Goal: Task Accomplishment & Management: Complete application form

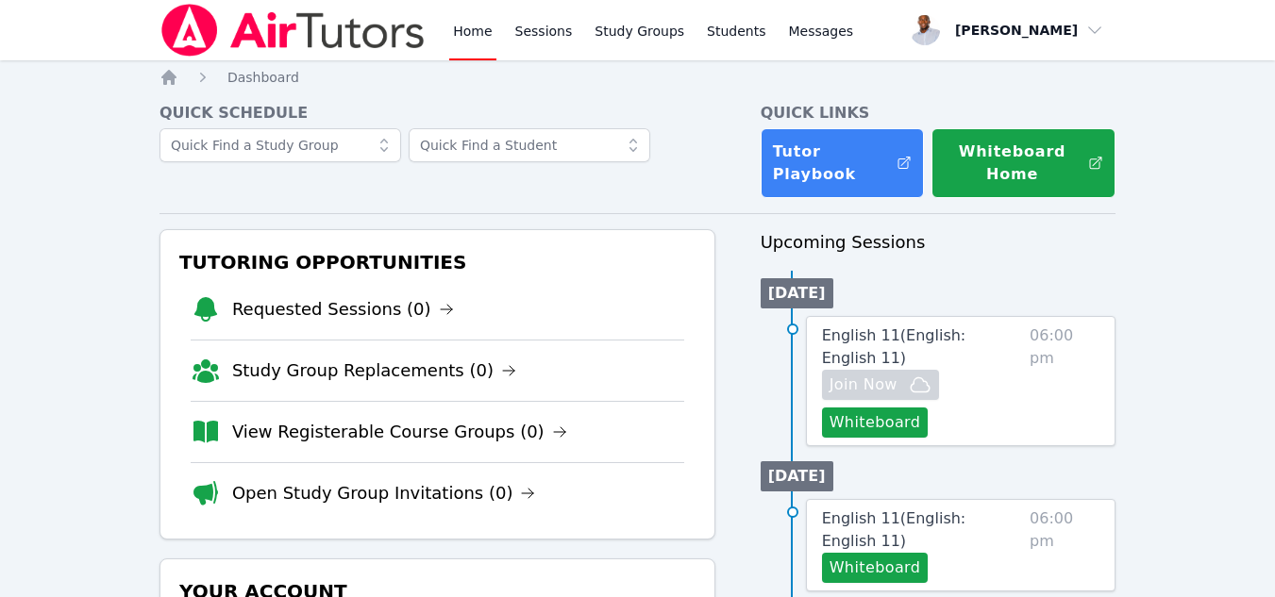
click at [1056, 351] on span "06:00 pm" at bounding box center [1064, 381] width 70 height 113
click at [966, 338] on span "English 11 ( English: English 11 )" at bounding box center [894, 346] width 144 height 41
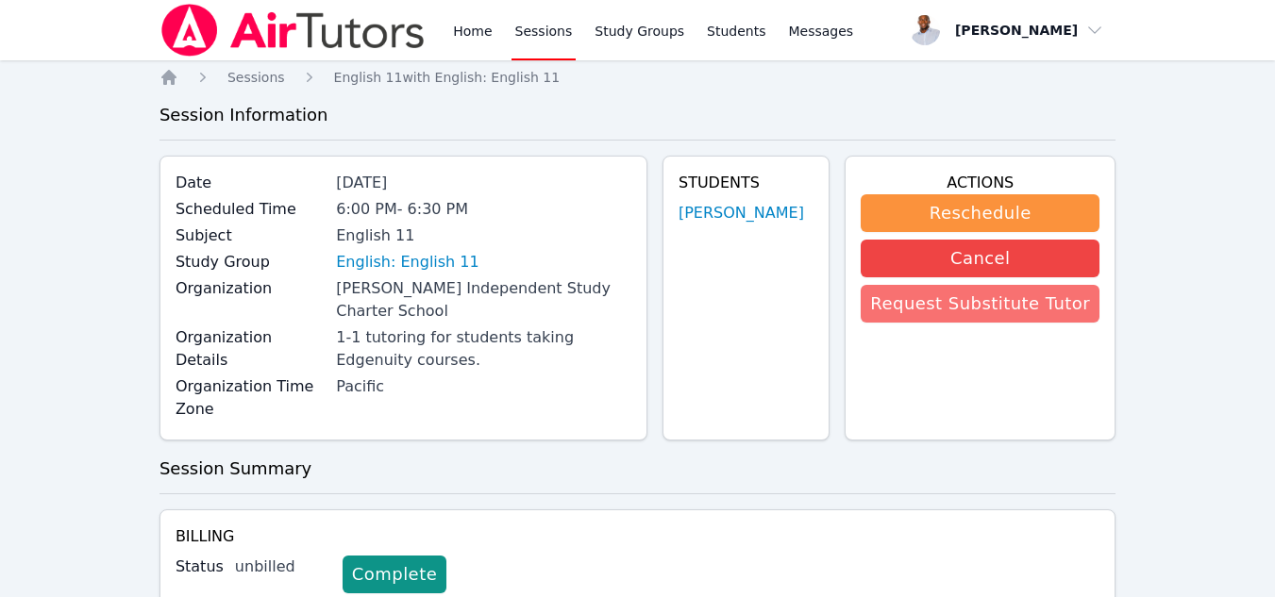
click at [1006, 311] on button "Request Substitute Tutor" at bounding box center [979, 304] width 239 height 38
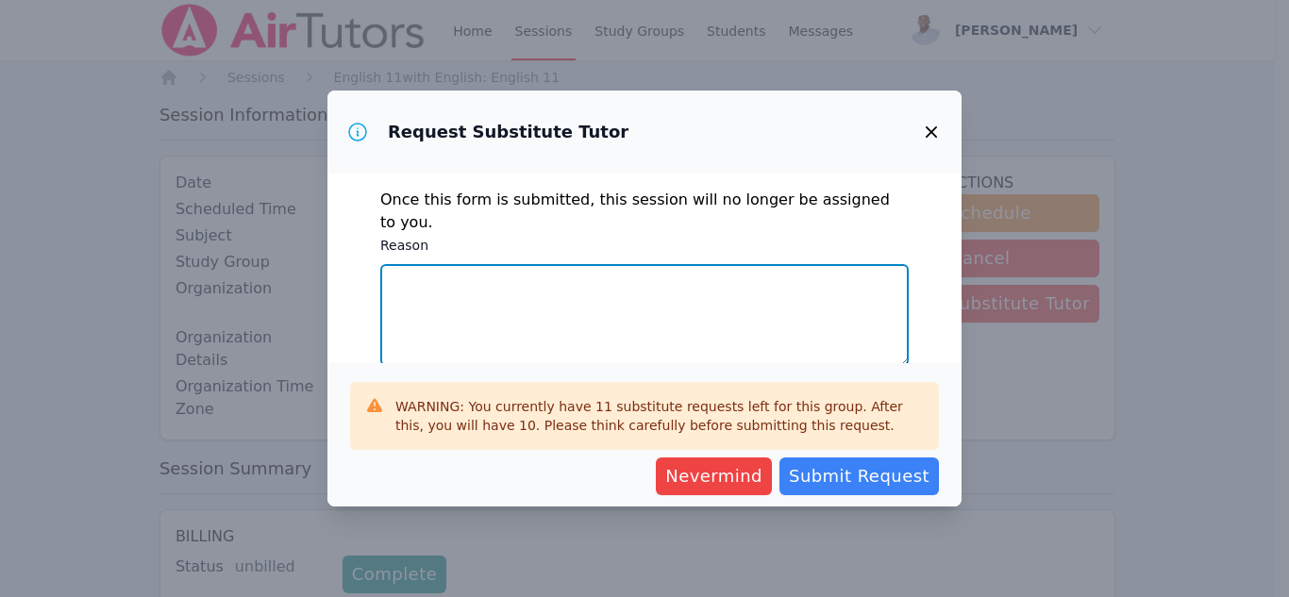
click at [595, 300] on textarea "Reason" at bounding box center [644, 315] width 528 height 102
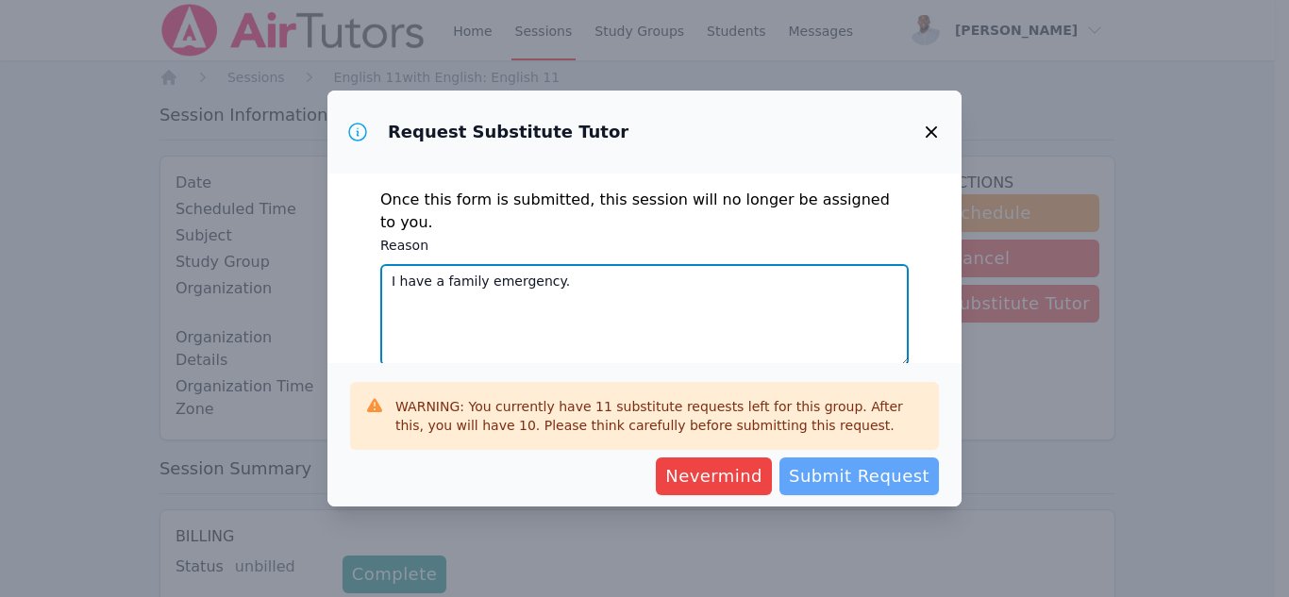
type textarea "I have a family emergency."
click at [886, 469] on span "Submit Request" at bounding box center [859, 476] width 141 height 26
click at [853, 485] on span "Submit Request" at bounding box center [859, 476] width 141 height 26
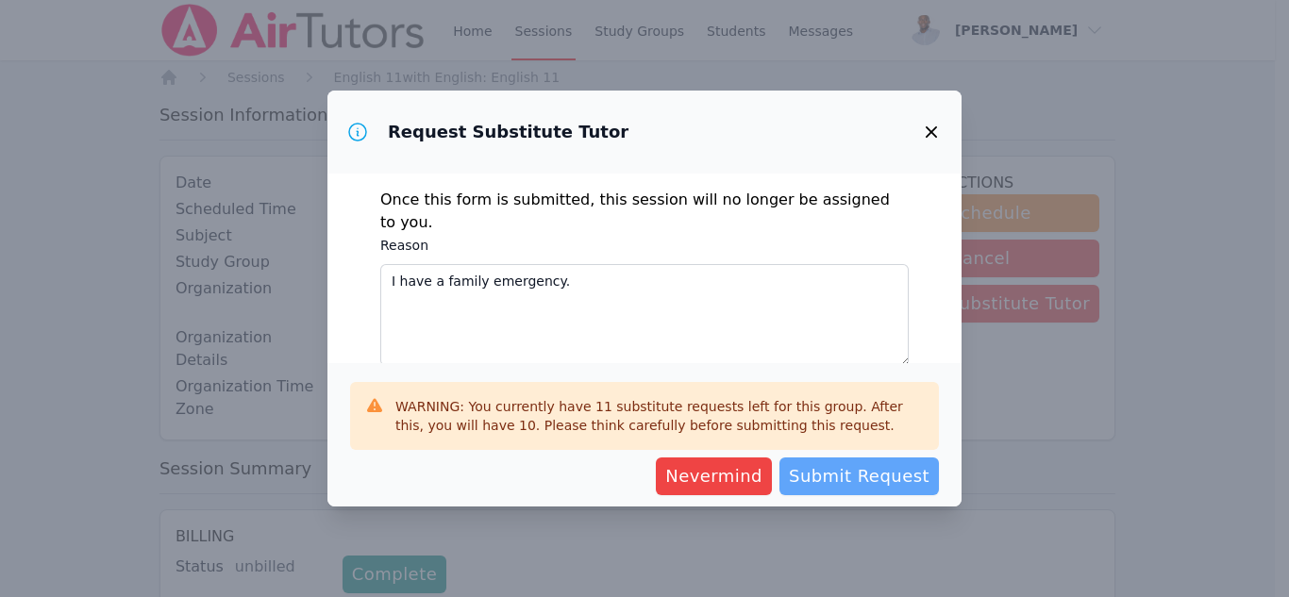
click at [853, 485] on span "Submit Request" at bounding box center [859, 476] width 141 height 26
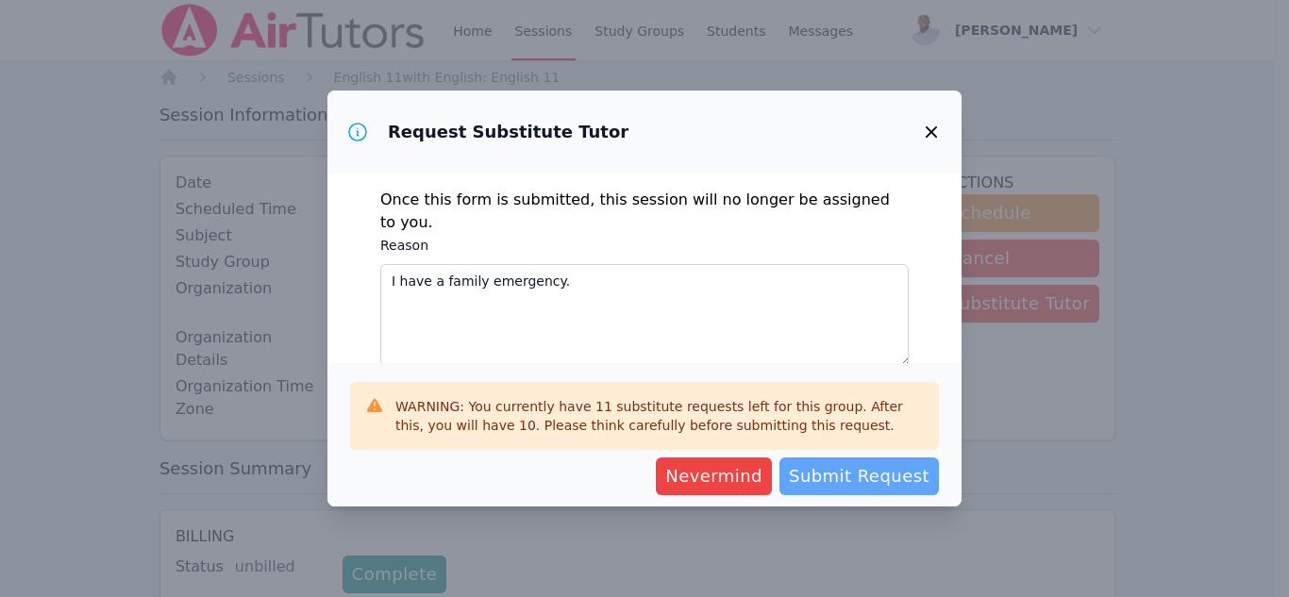
click at [853, 485] on span "Submit Request" at bounding box center [859, 476] width 141 height 26
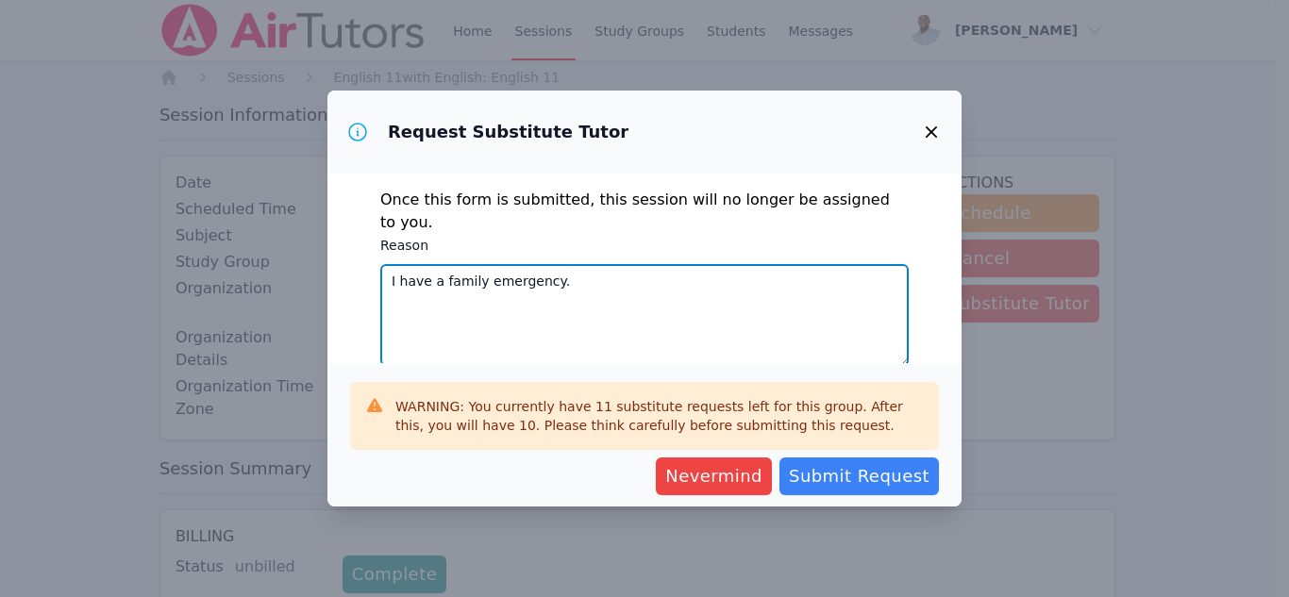
click at [583, 268] on textarea "I have a family emergency." at bounding box center [644, 315] width 528 height 102
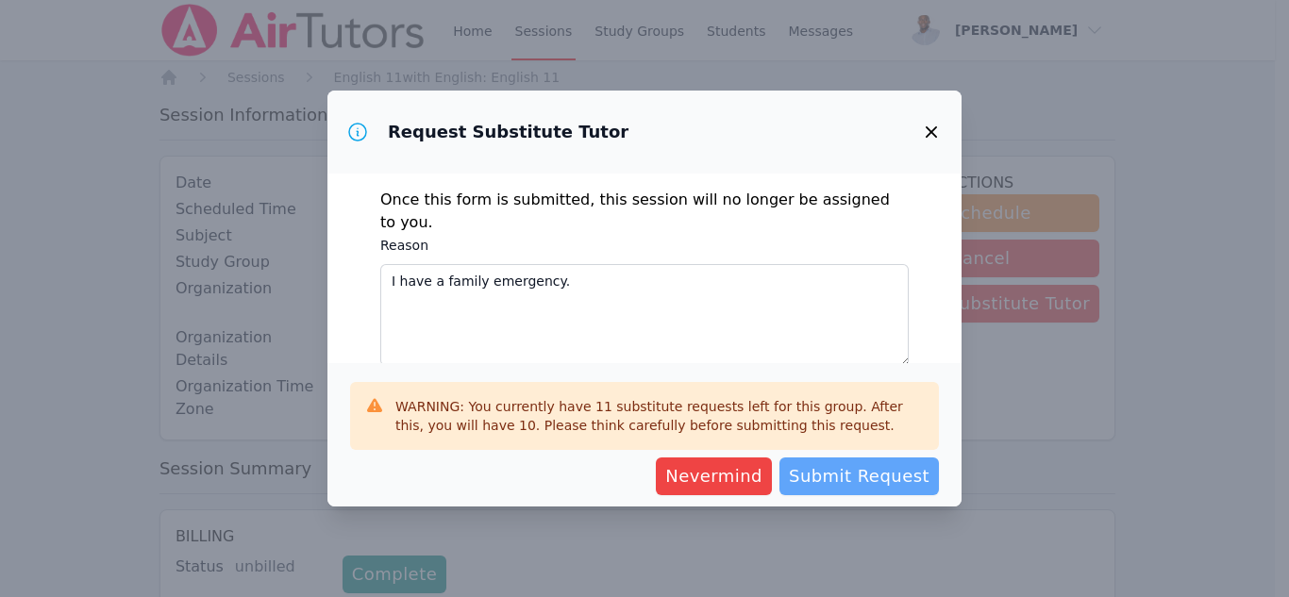
click at [875, 478] on span "Submit Request" at bounding box center [859, 476] width 141 height 26
